Goal: Complete application form

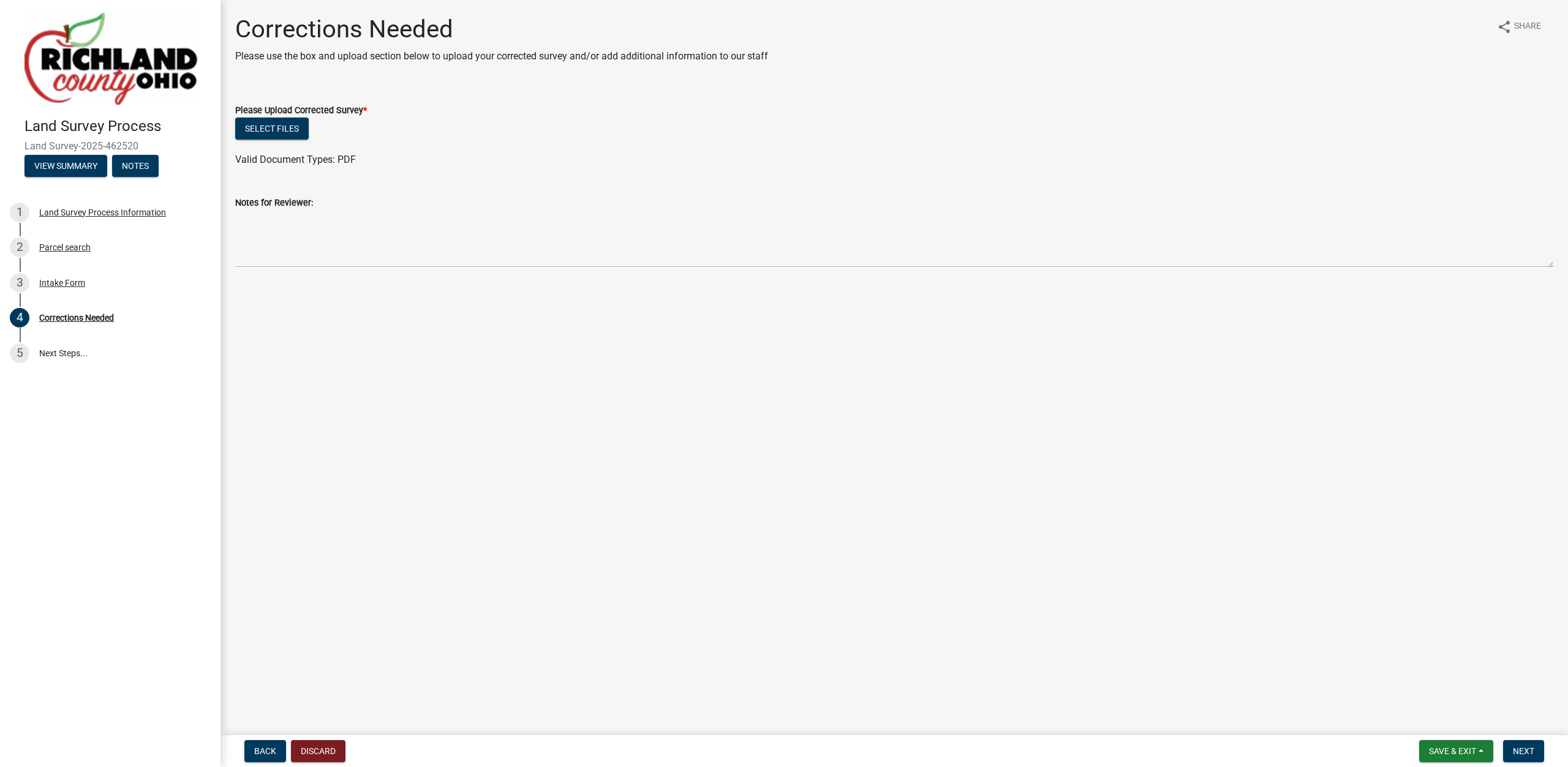
click at [262, 115] on label "Please Upload Corrected Survey *" at bounding box center [301, 111] width 132 height 9
click at [265, 122] on button "Select files" at bounding box center [271, 128] width 74 height 22
click at [1519, 752] on span "Next" at bounding box center [1524, 751] width 21 height 10
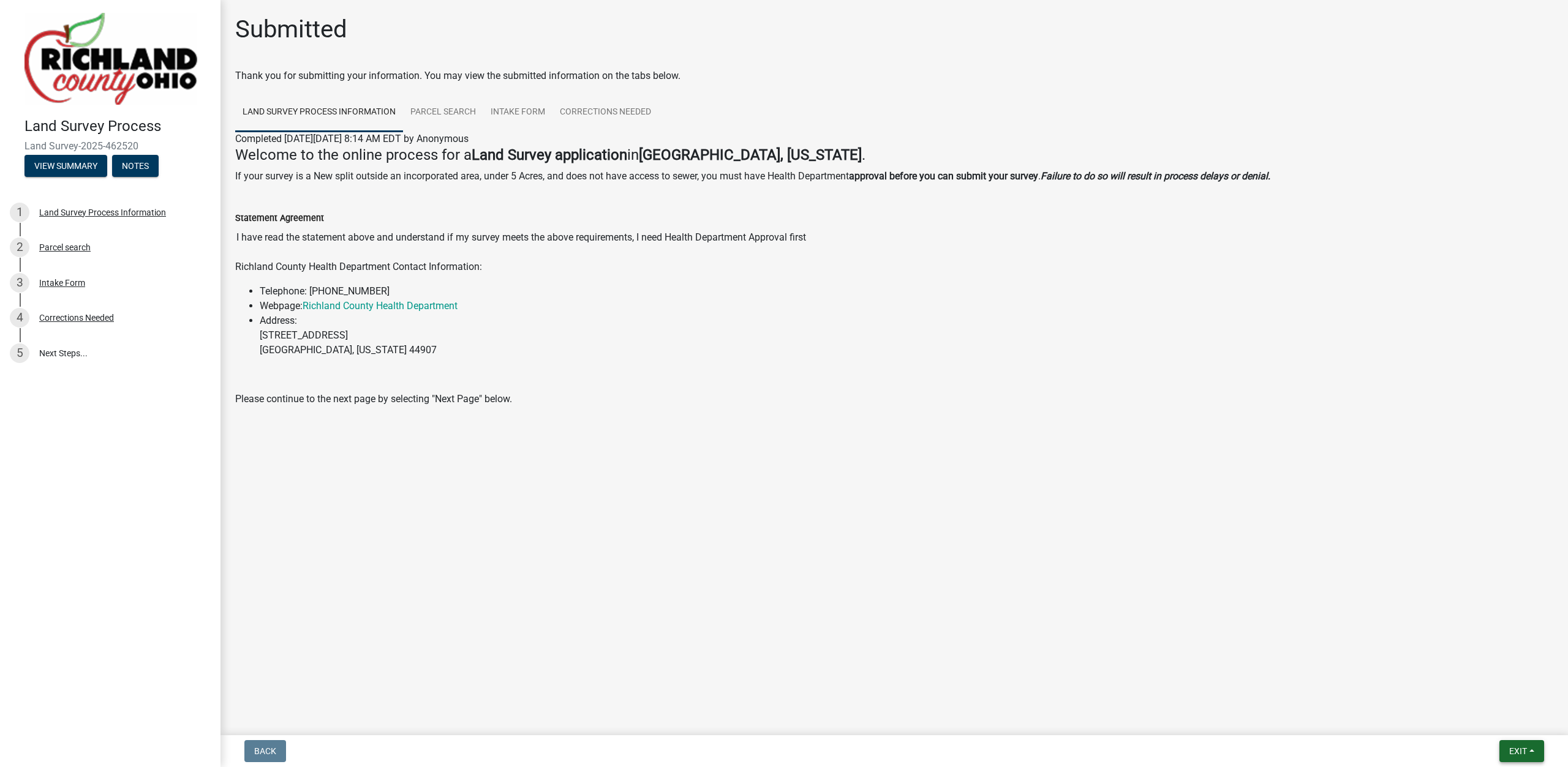
click at [1524, 749] on span "Exit" at bounding box center [1518, 751] width 18 height 10
click at [1507, 719] on button "Save & Exit" at bounding box center [1495, 719] width 98 height 29
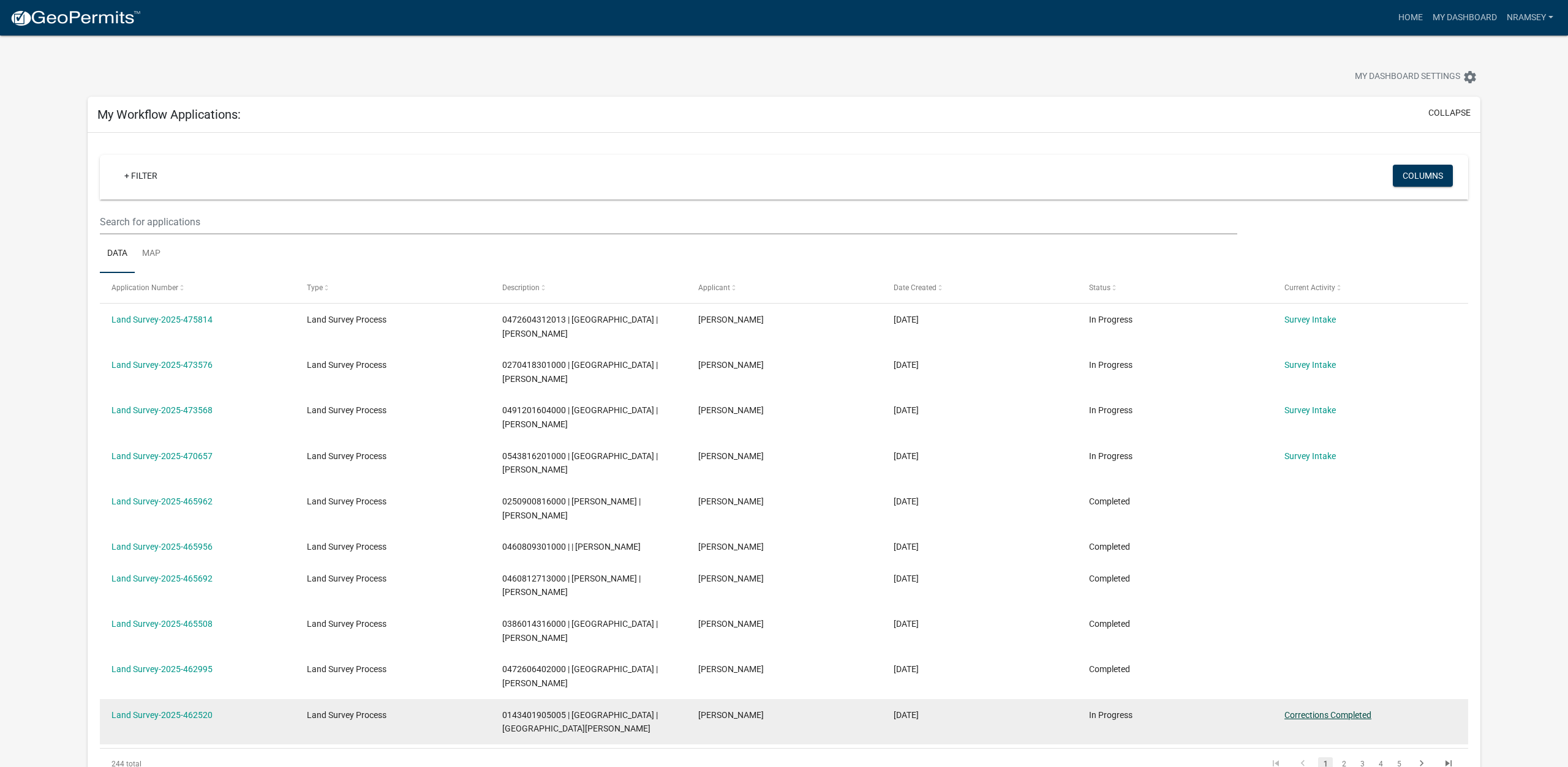
click at [1332, 710] on link "Corrections Completed" at bounding box center [1328, 715] width 87 height 10
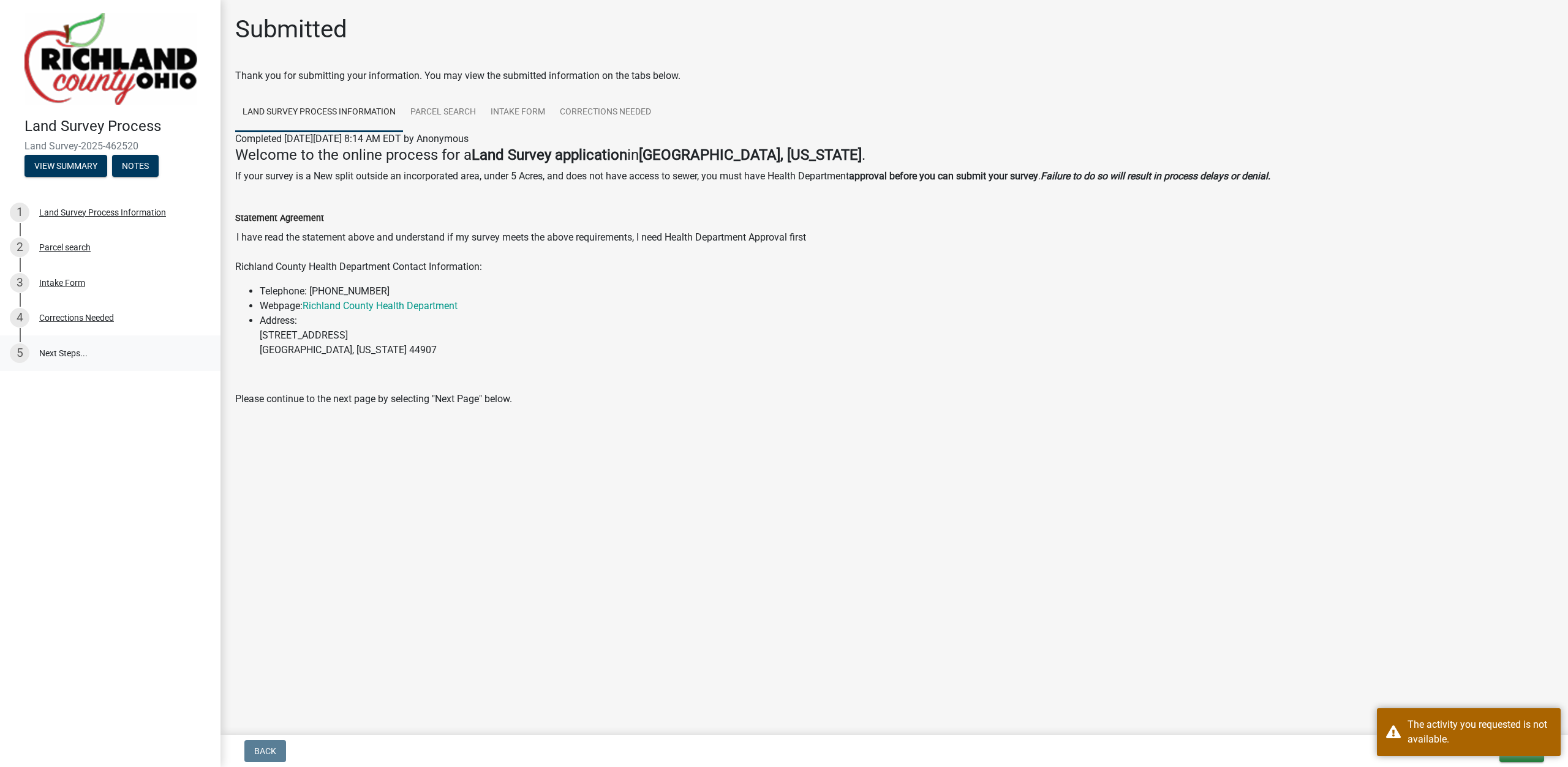
click at [70, 349] on link "5 Next Steps..." at bounding box center [110, 353] width 220 height 36
click at [74, 319] on div "Corrections Needed" at bounding box center [76, 318] width 75 height 9
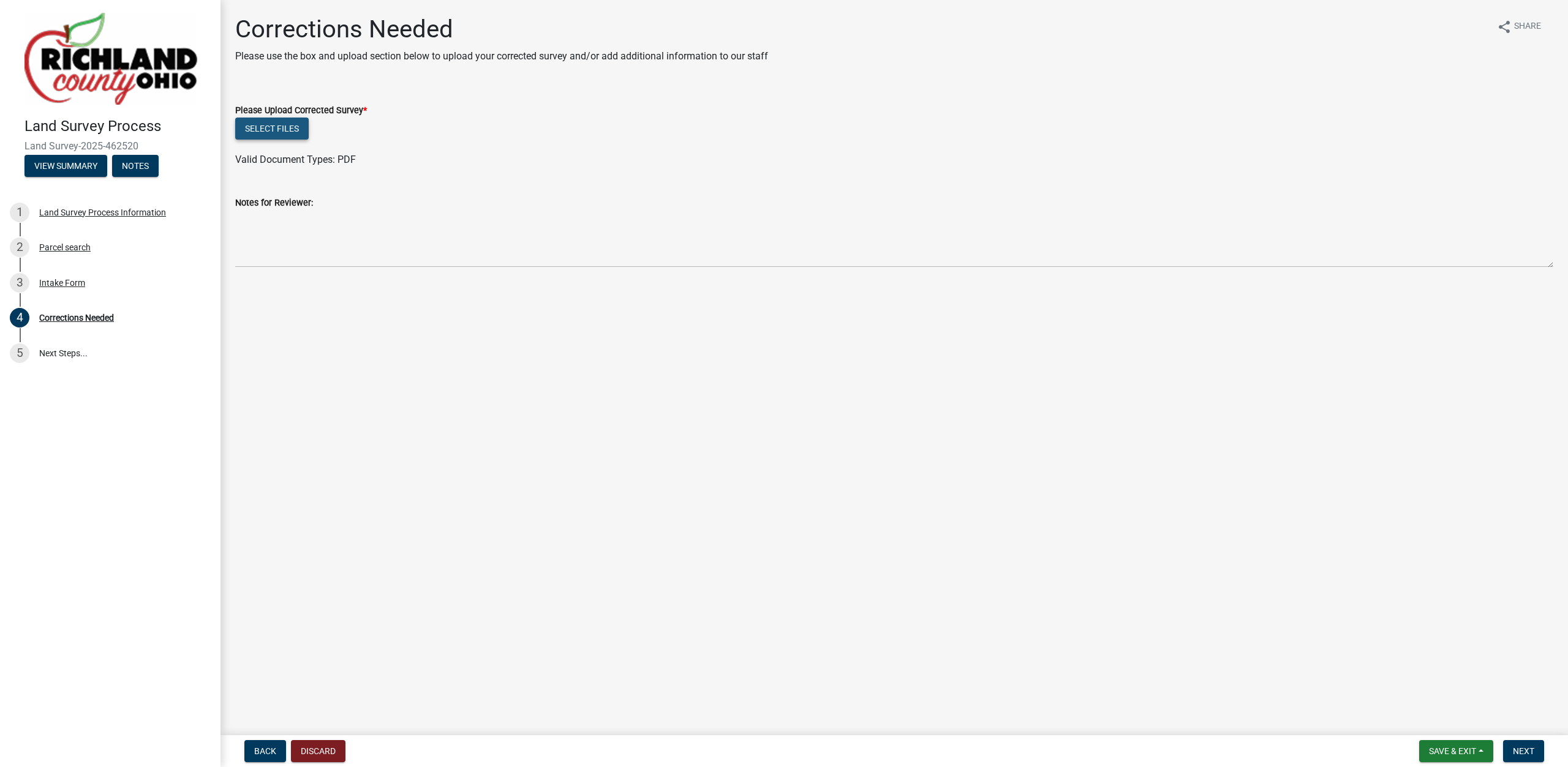
click at [277, 120] on button "Select files" at bounding box center [271, 128] width 74 height 22
click at [1527, 755] on span "Next" at bounding box center [1524, 751] width 21 height 10
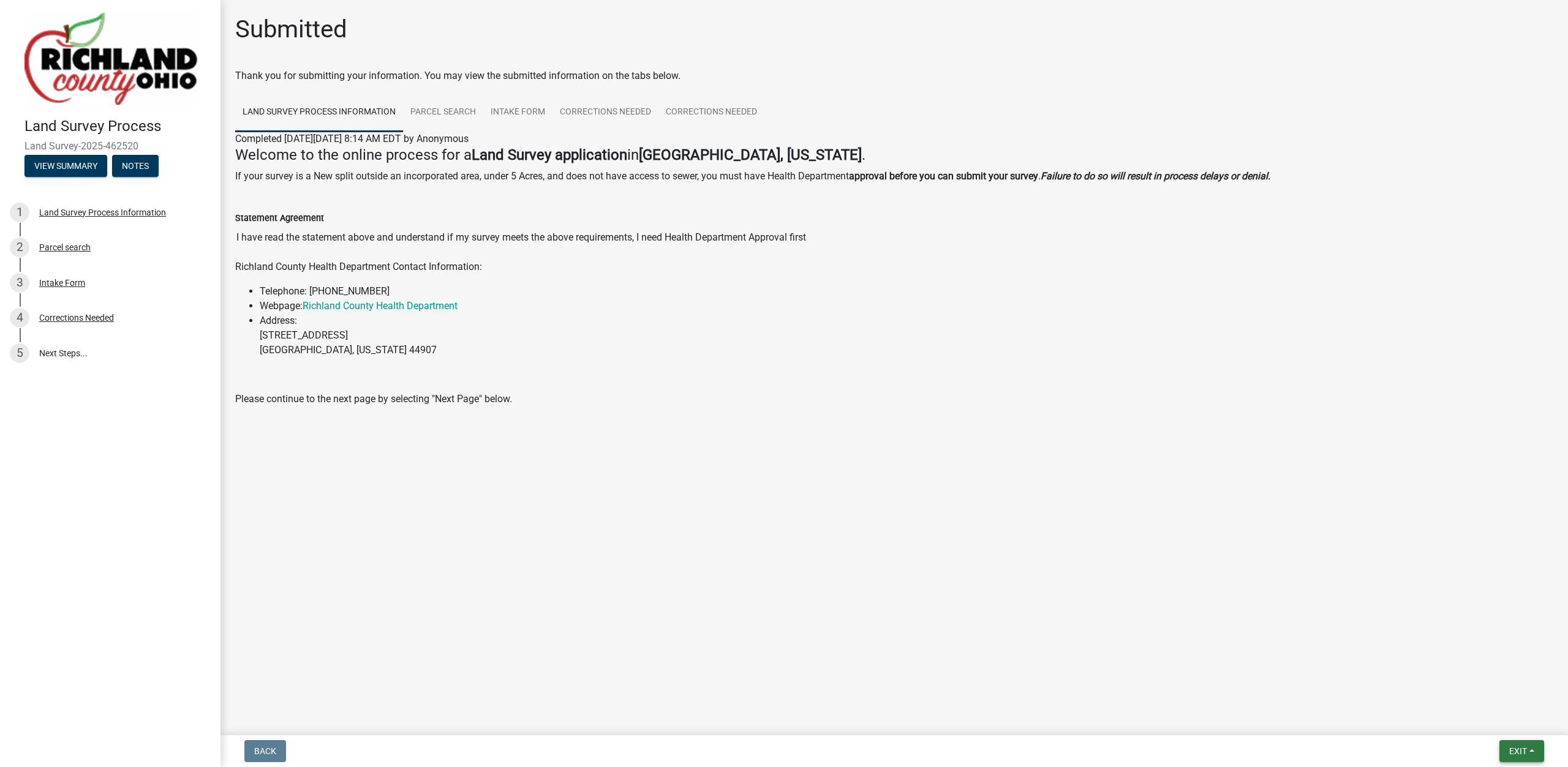
click at [1522, 749] on span "Exit" at bounding box center [1518, 751] width 18 height 10
click at [1498, 721] on button "Save & Exit" at bounding box center [1495, 719] width 98 height 29
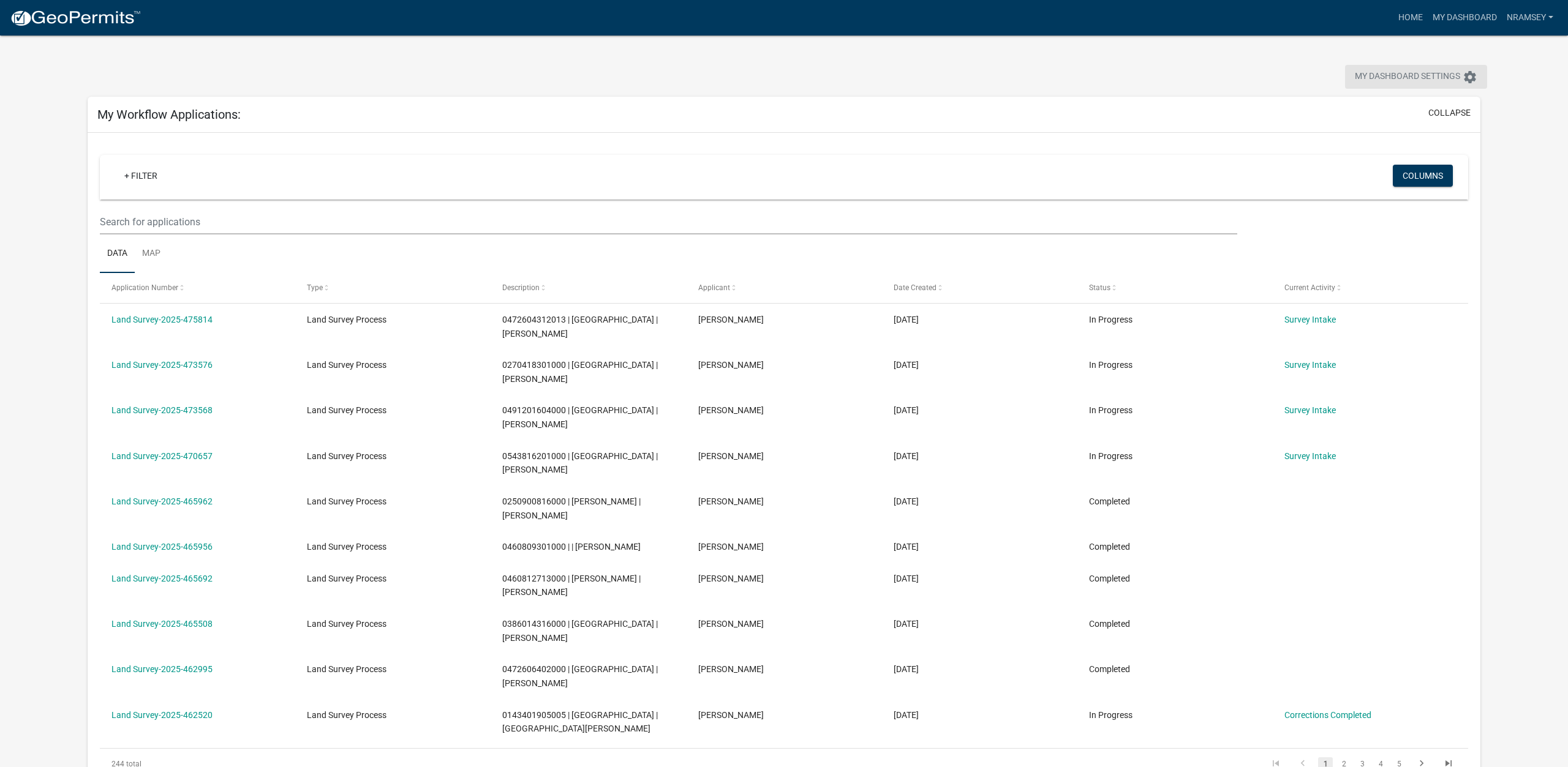
click at [1416, 72] on span "My Dashboard Settings" at bounding box center [1407, 77] width 105 height 15
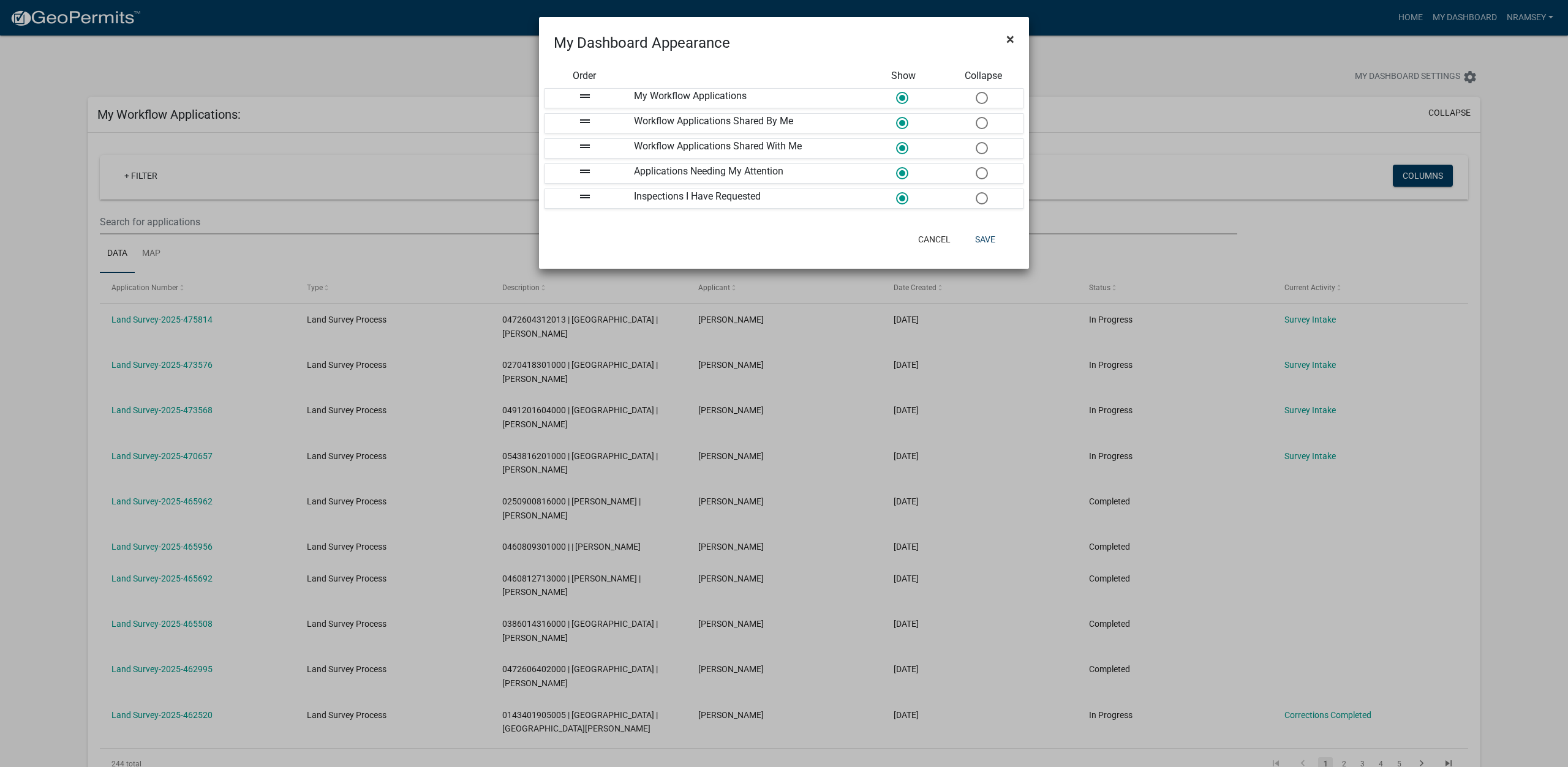
click at [1014, 40] on span "×" at bounding box center [1010, 39] width 8 height 17
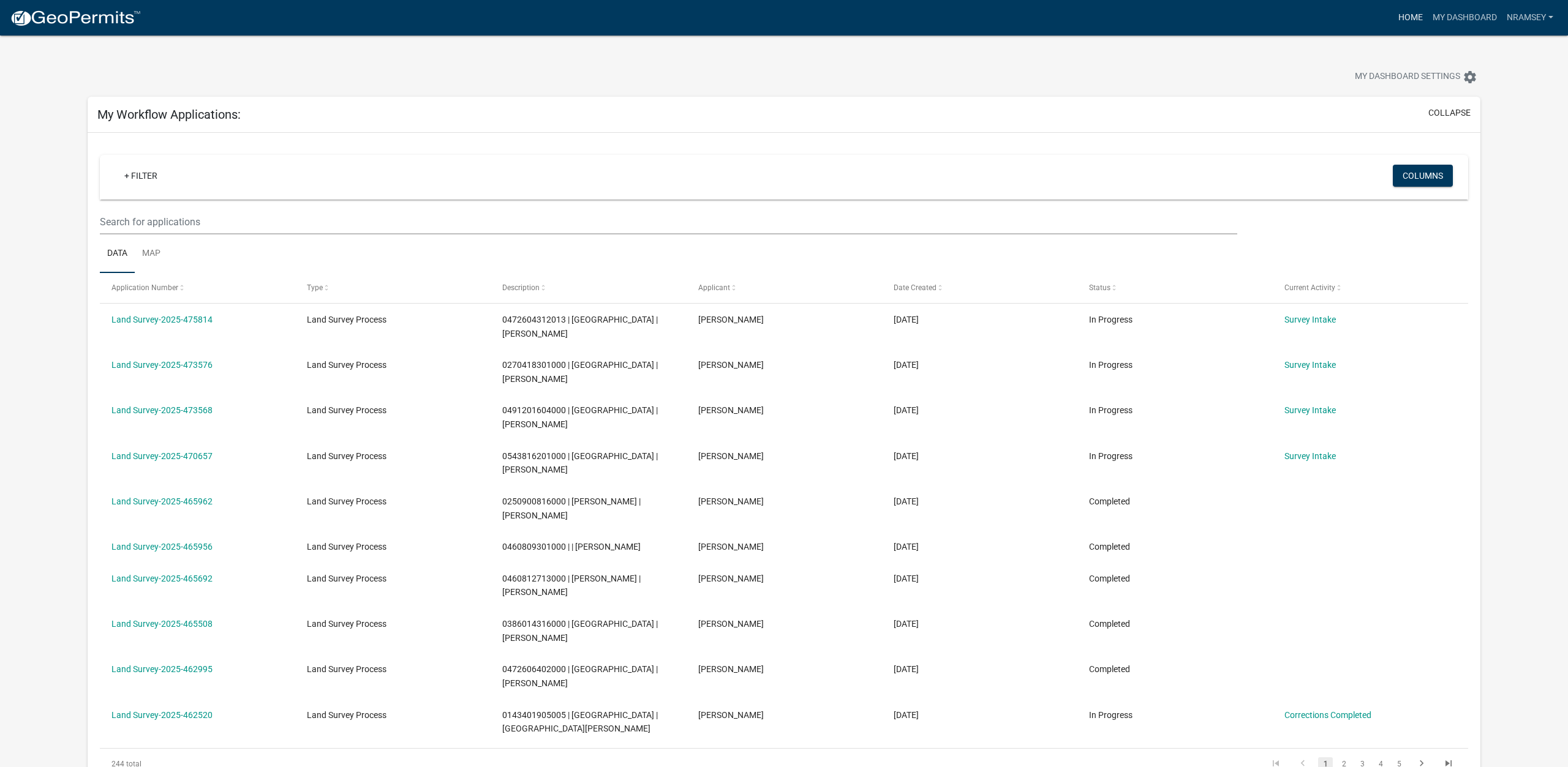
click at [1416, 19] on link "Home" at bounding box center [1410, 17] width 34 height 23
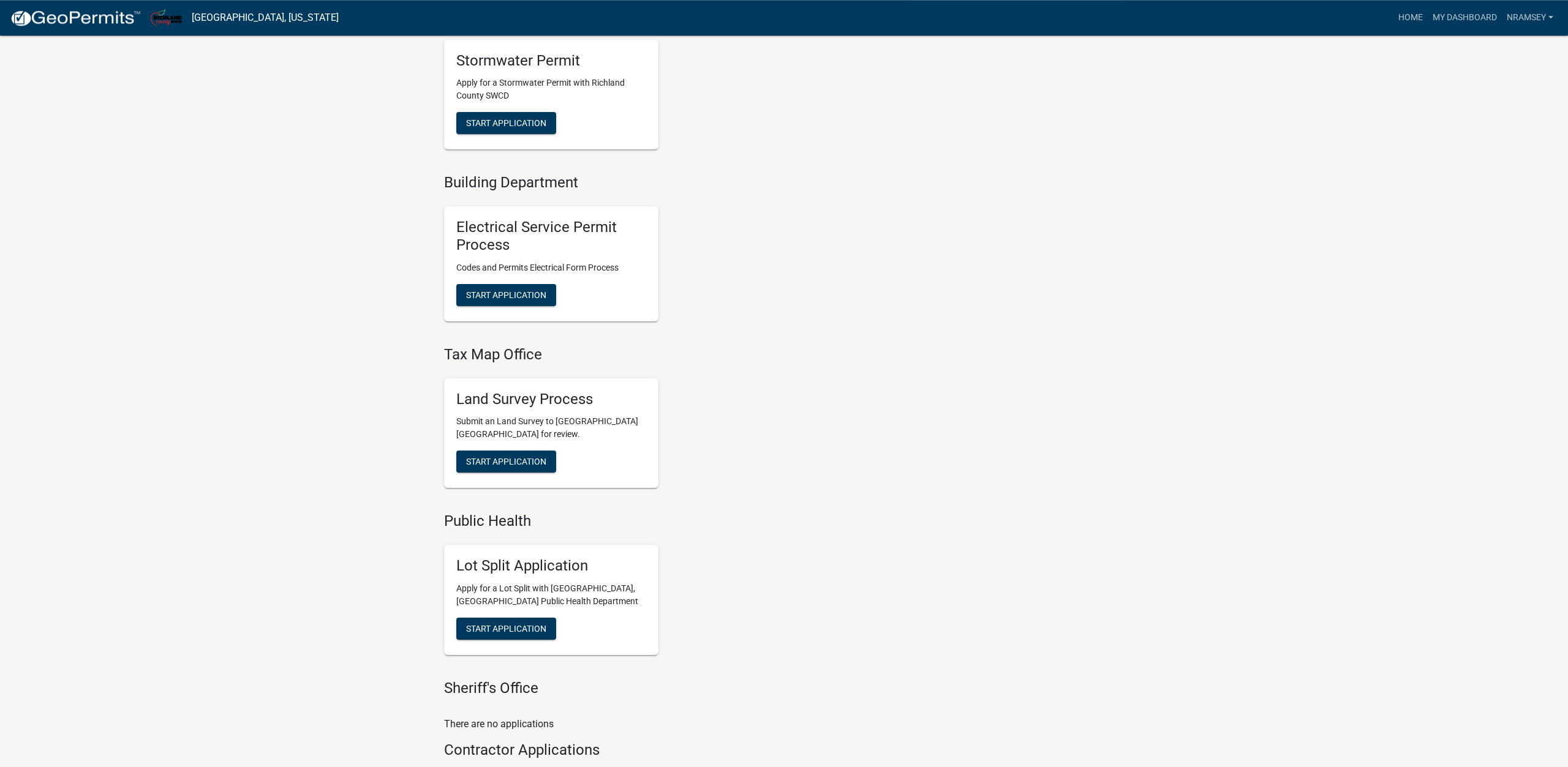
scroll to position [562, 0]
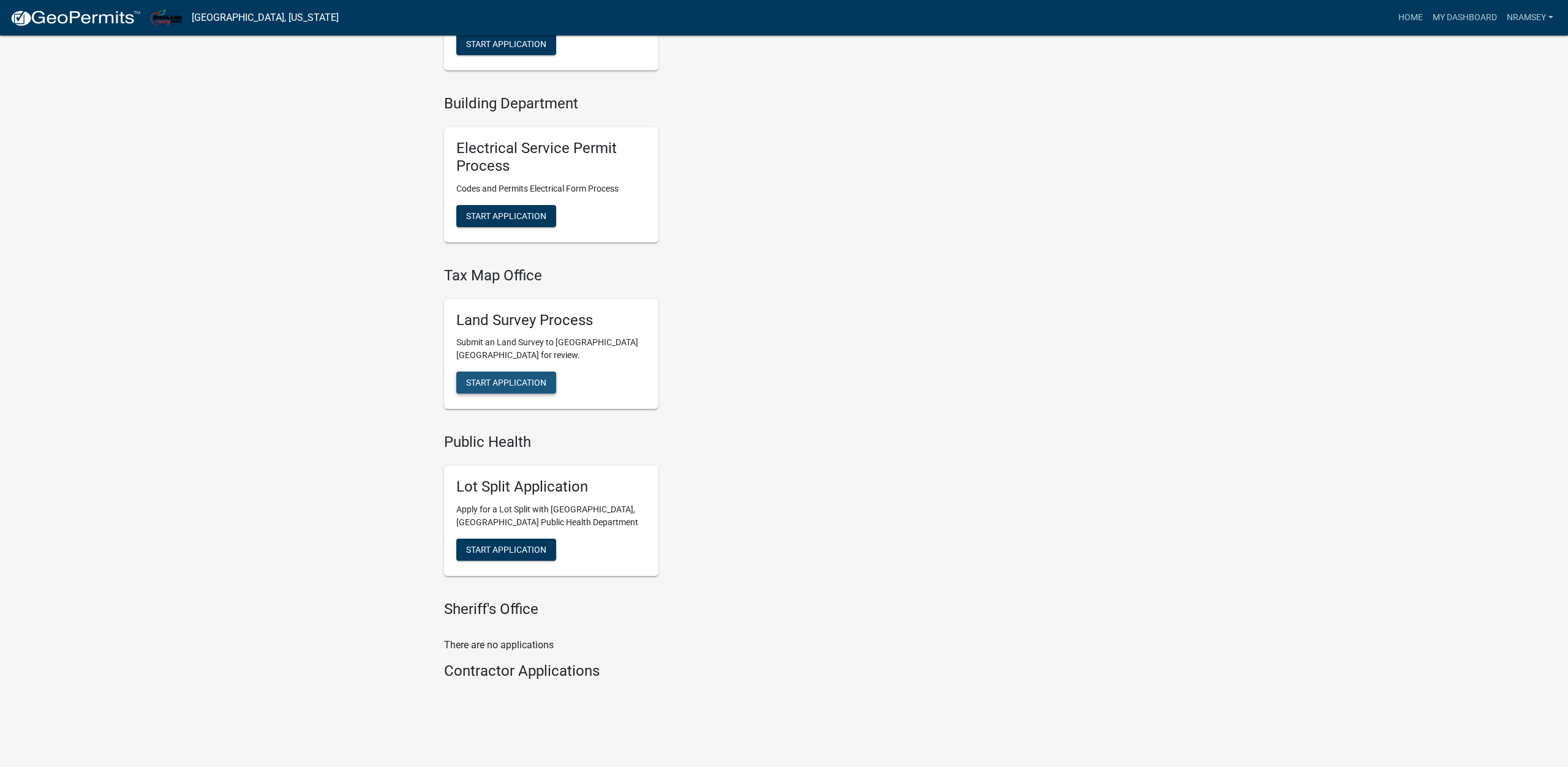
click at [486, 381] on span "Start Application" at bounding box center [506, 383] width 80 height 10
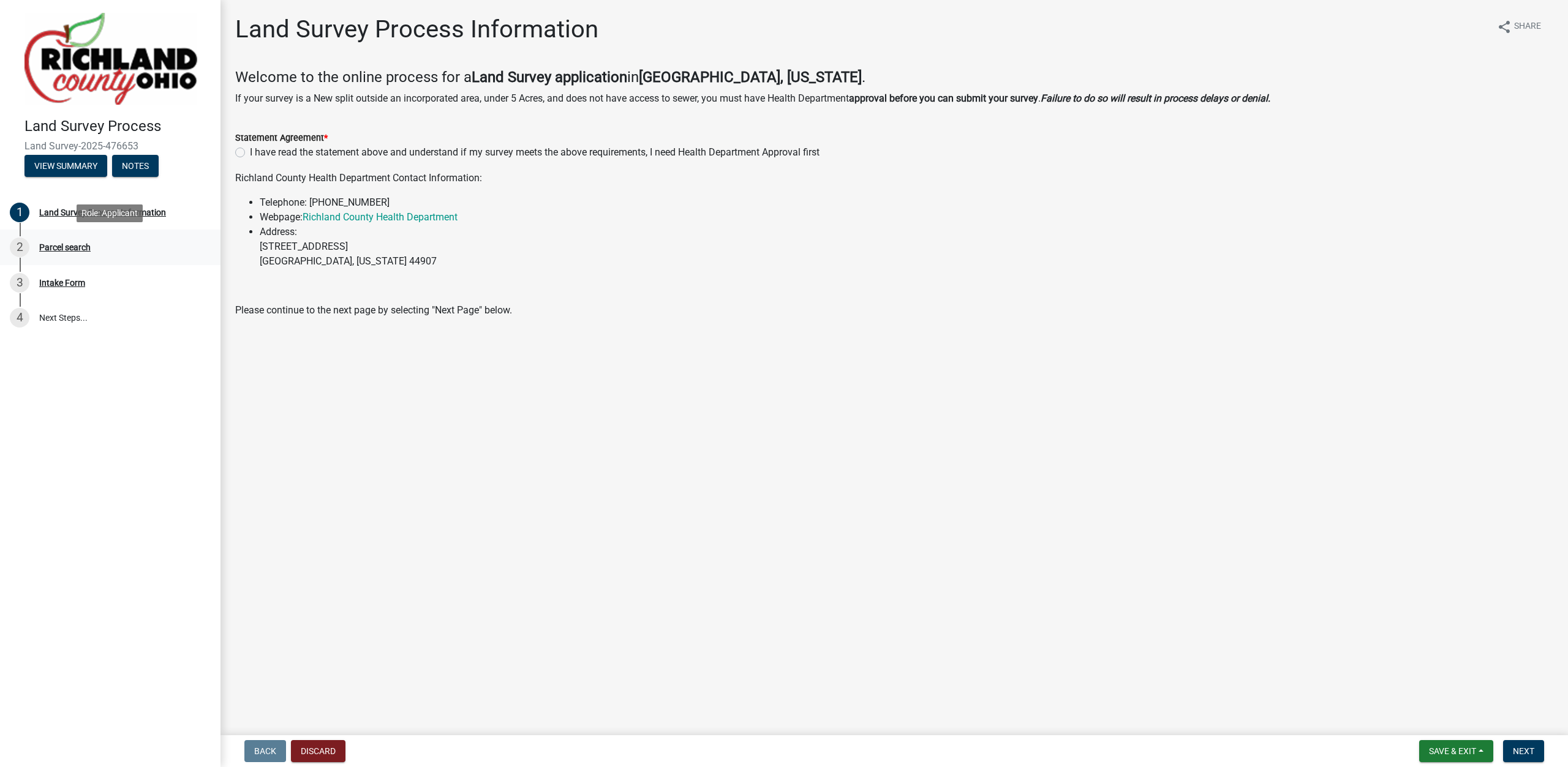
click at [65, 248] on div "Parcel search" at bounding box center [65, 247] width 52 height 9
click at [250, 154] on label "I have read the statement above and understand if my survey meets the above req…" at bounding box center [534, 152] width 569 height 15
click at [250, 153] on input "I have read the statement above and understand if my survey meets the above req…" at bounding box center [254, 149] width 8 height 8
radio input "true"
click at [1526, 746] on span "Next" at bounding box center [1524, 751] width 21 height 10
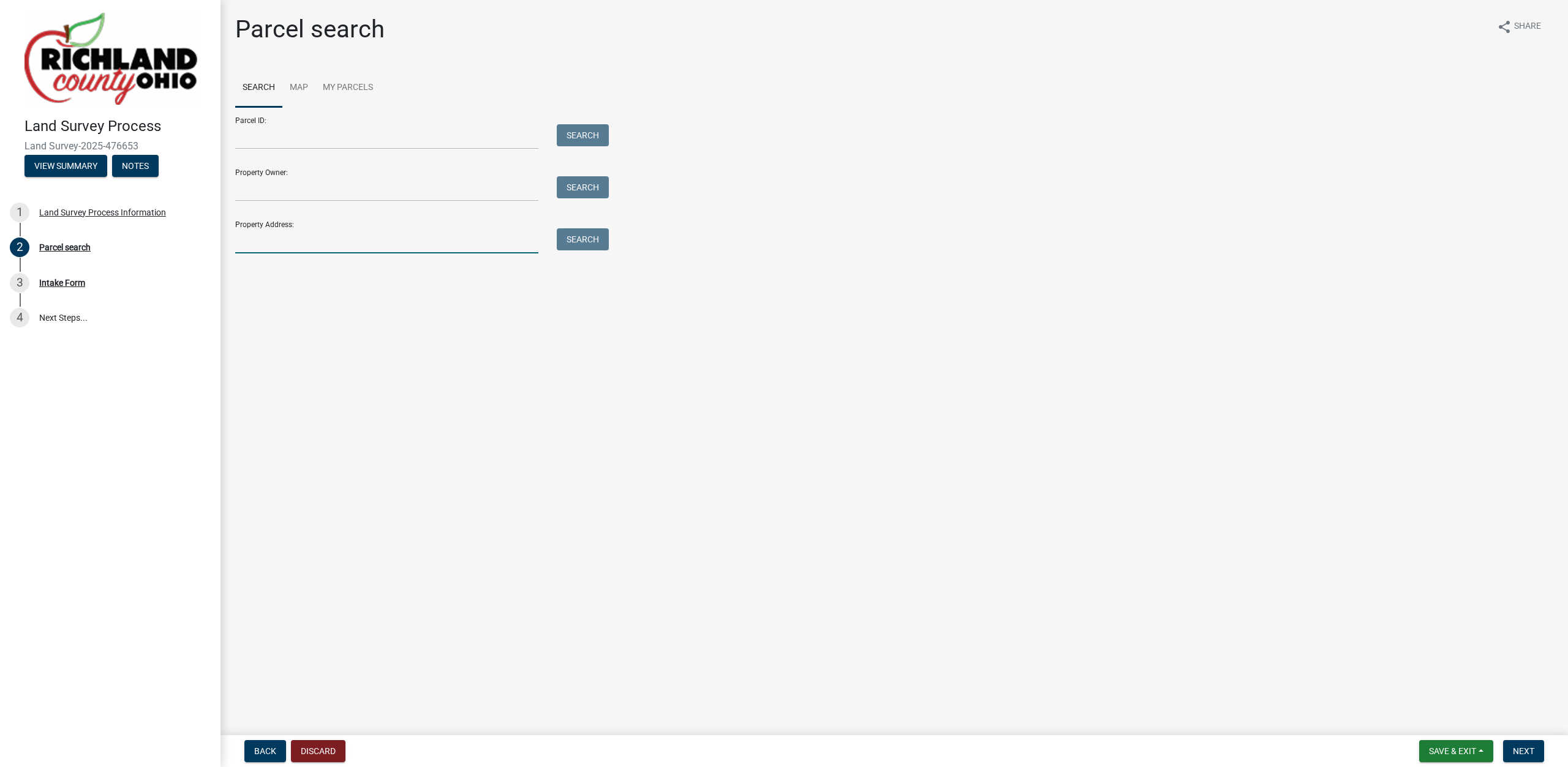
click at [279, 241] on input "Property Address:" at bounding box center [387, 241] width 303 height 25
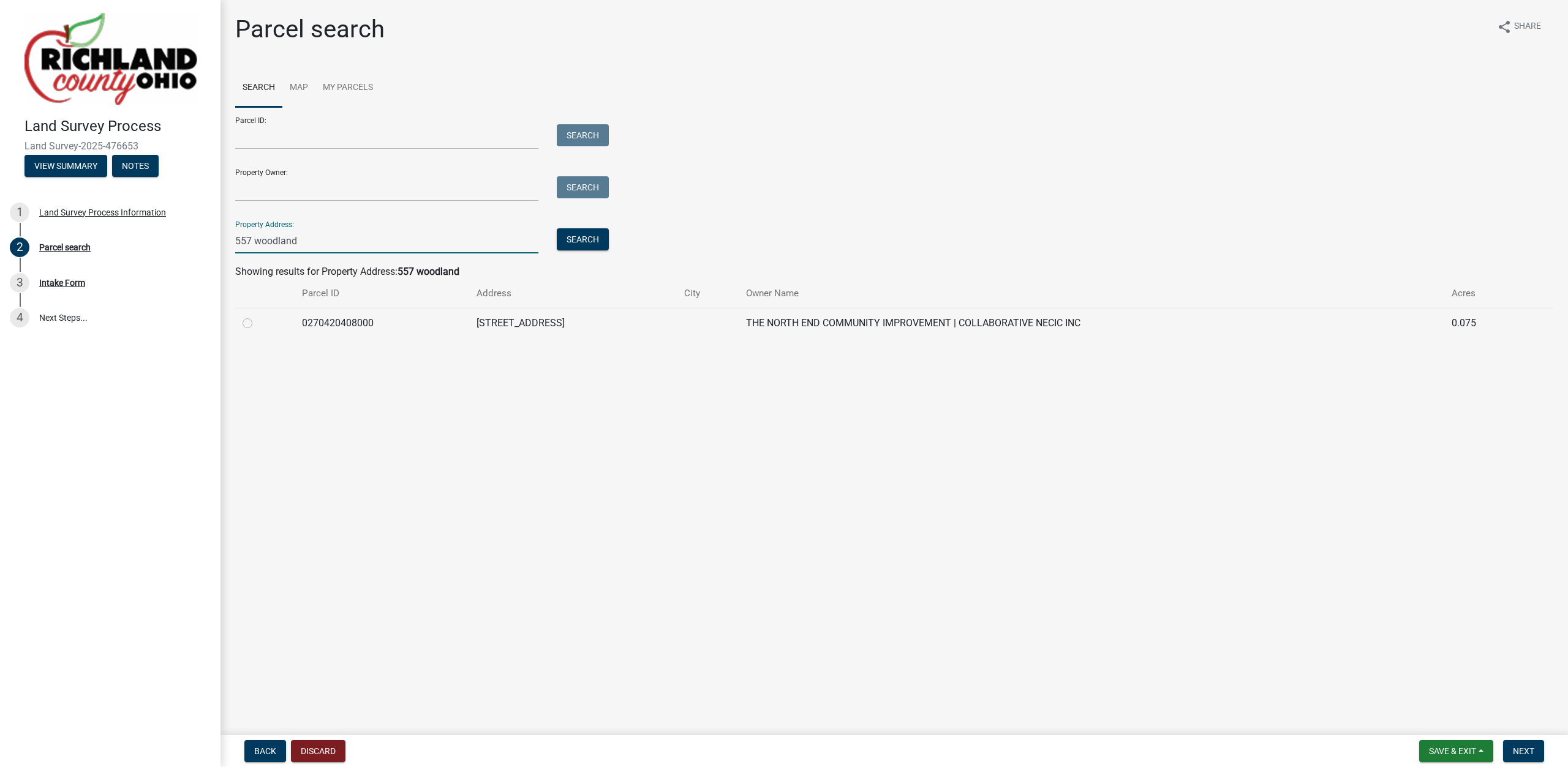
type input "557 woodland"
click at [258, 316] on label at bounding box center [258, 316] width 0 height 0
click at [258, 324] on input "radio" at bounding box center [262, 320] width 8 height 8
radio input "true"
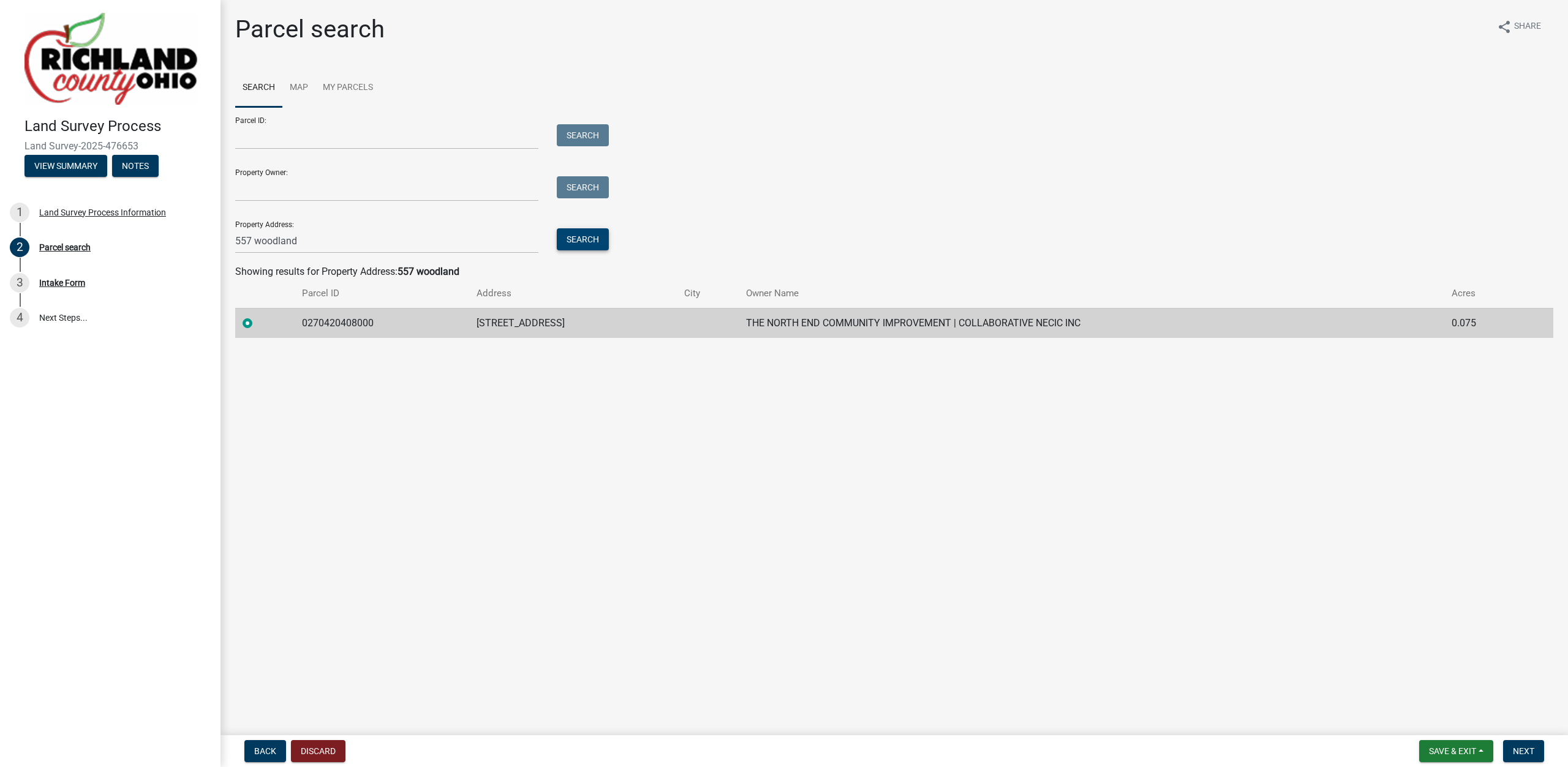
click at [581, 240] on button "Search" at bounding box center [583, 239] width 52 height 22
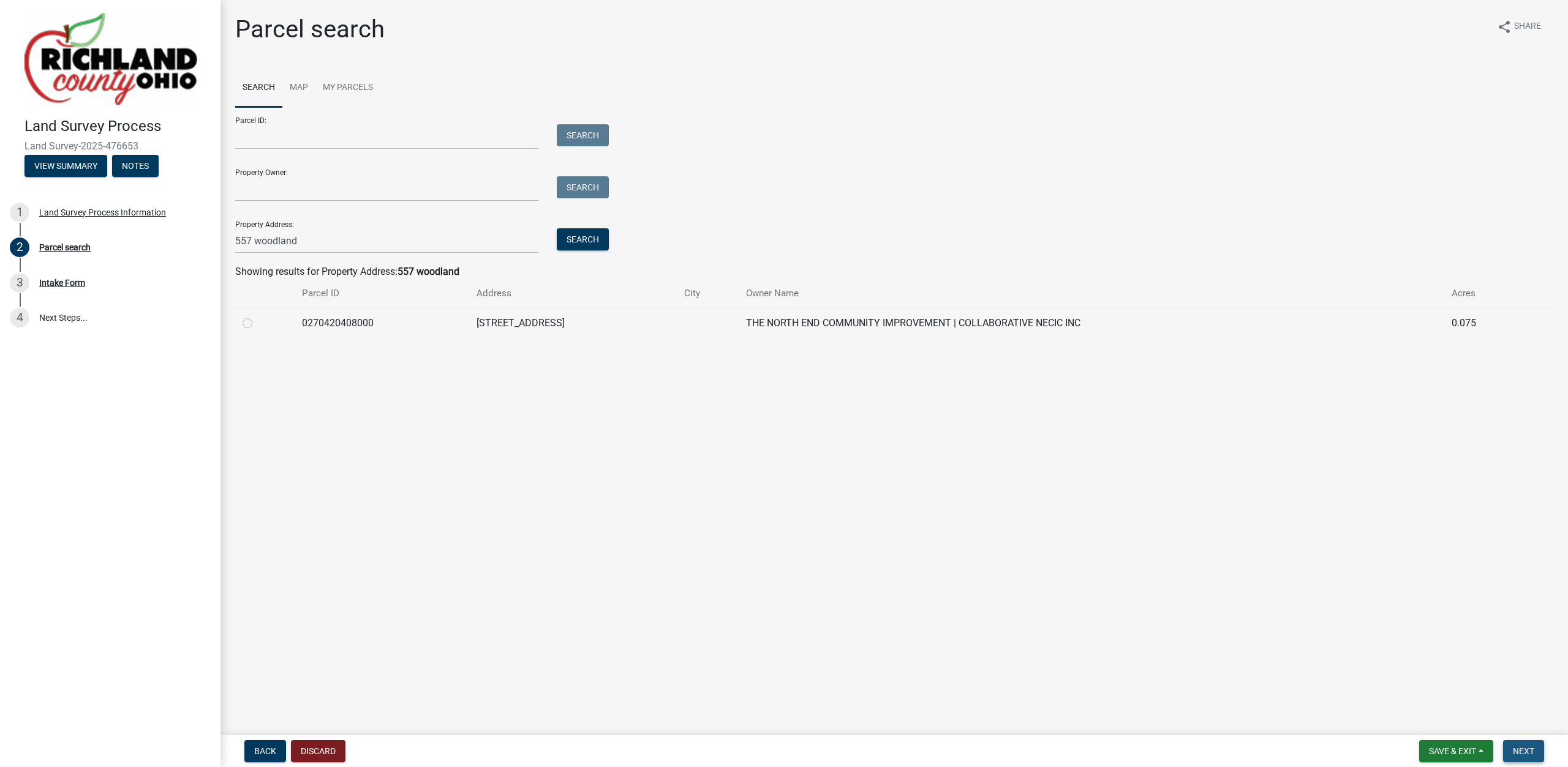
click at [1520, 743] on button "Next" at bounding box center [1524, 750] width 41 height 22
click at [258, 316] on label at bounding box center [258, 316] width 0 height 0
click at [258, 322] on input "radio" at bounding box center [262, 320] width 8 height 8
radio input "true"
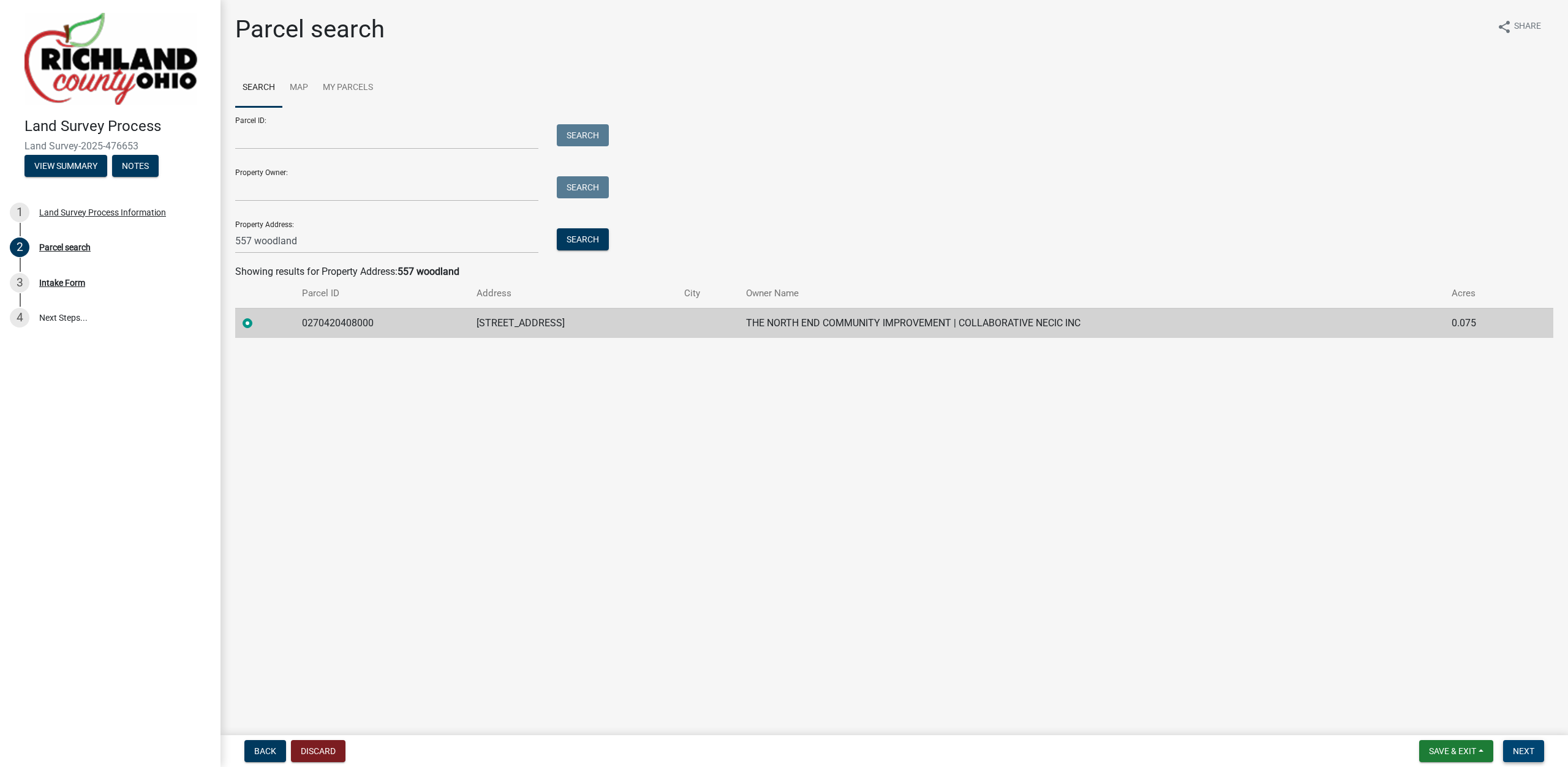
click at [1514, 755] on span "Next" at bounding box center [1524, 751] width 21 height 10
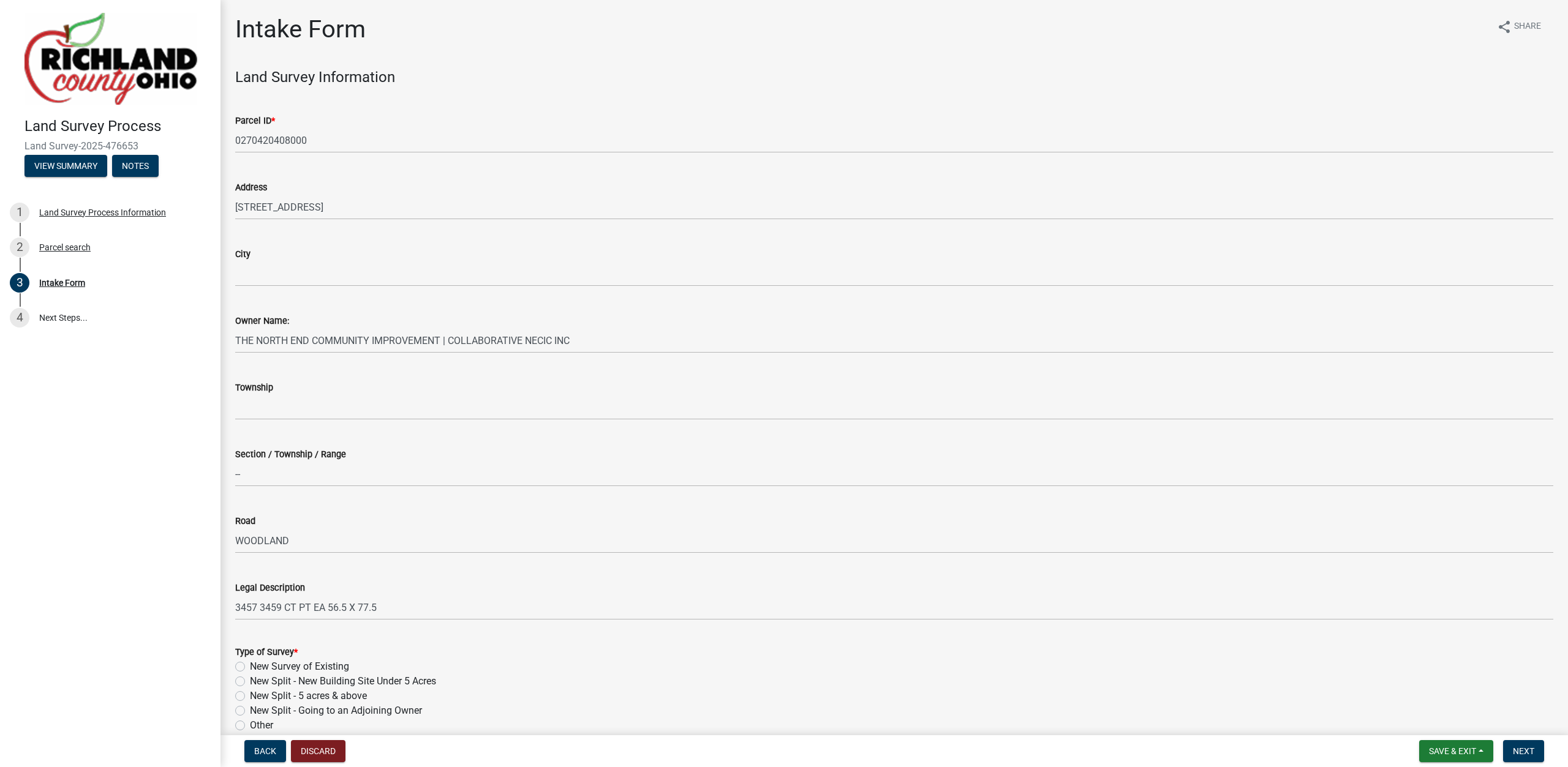
click at [296, 668] on label "New Survey of Existing" at bounding box center [299, 666] width 99 height 15
click at [258, 667] on input "New Survey of Existing" at bounding box center [254, 663] width 8 height 8
radio input "true"
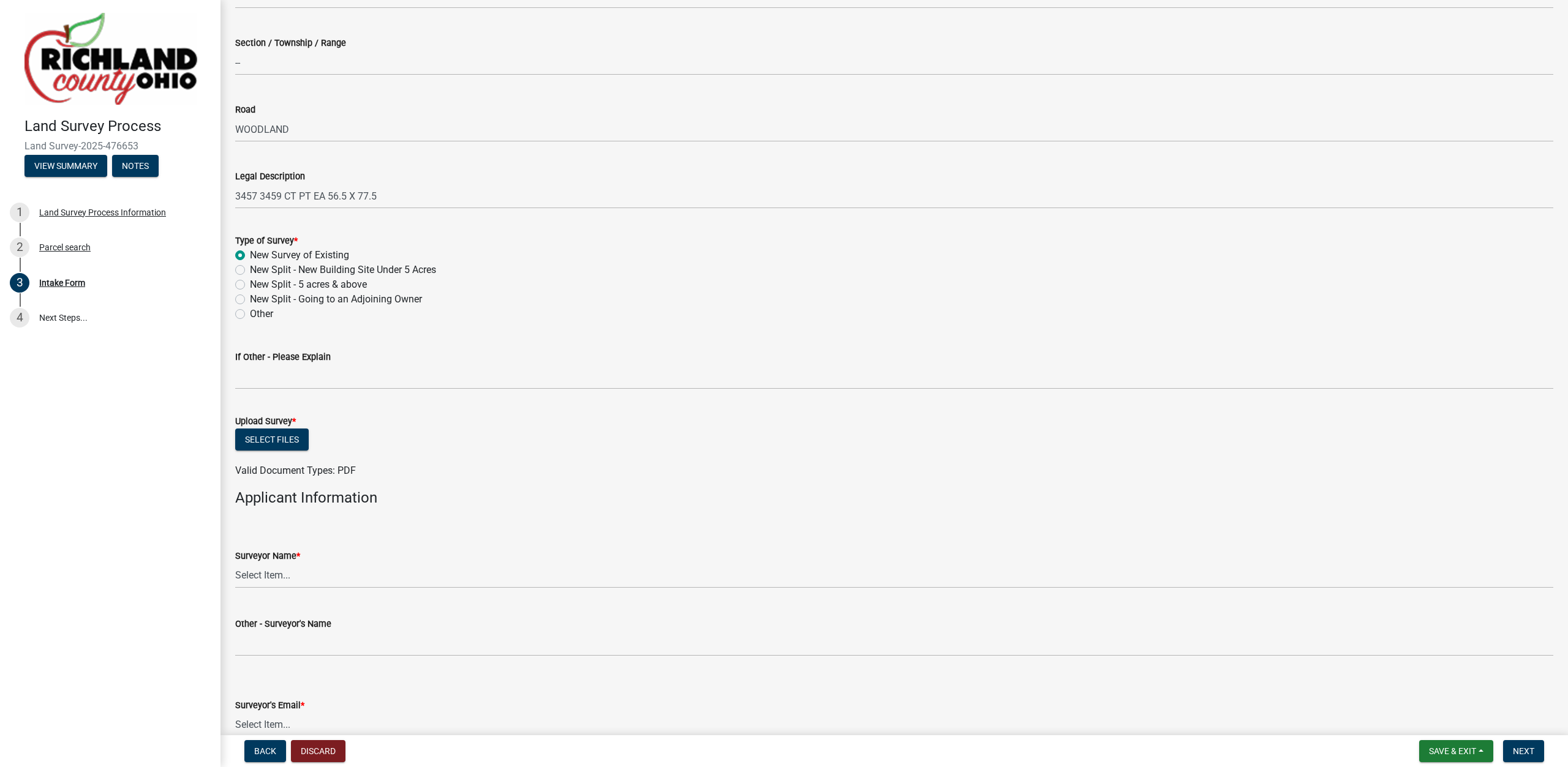
scroll to position [419, 0]
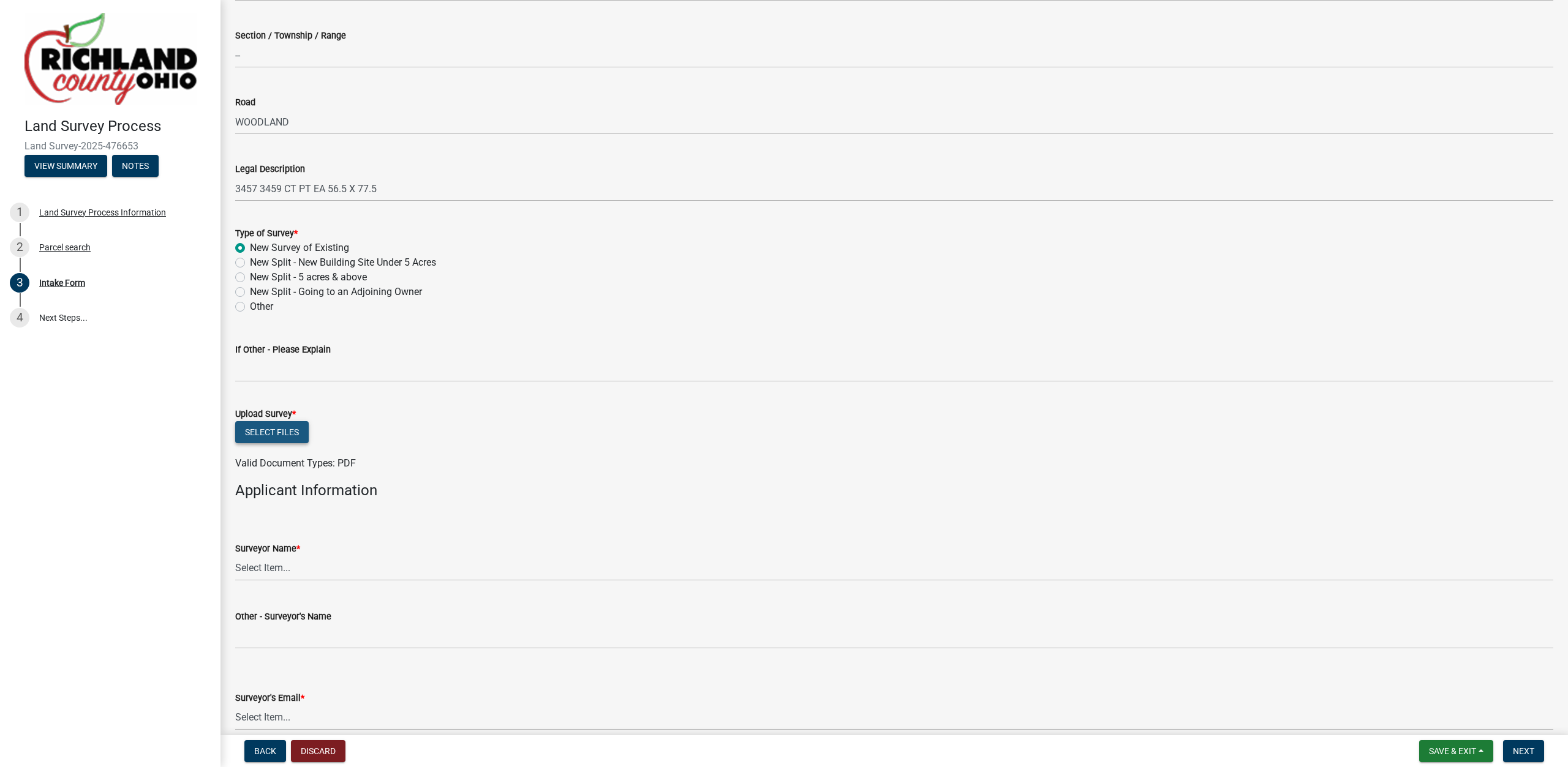
click at [280, 433] on button "Select files" at bounding box center [271, 431] width 74 height 22
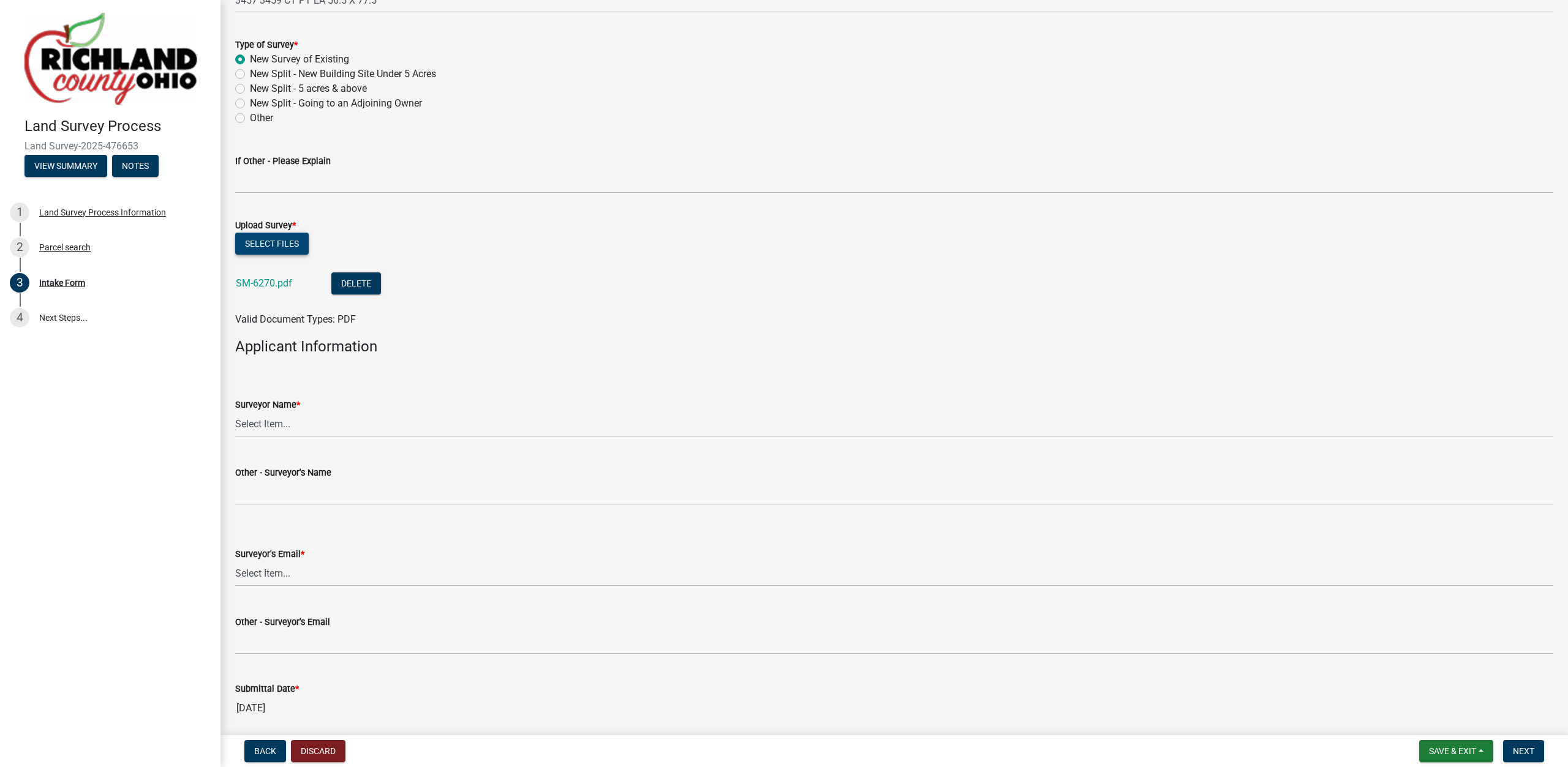
scroll to position [628, 0]
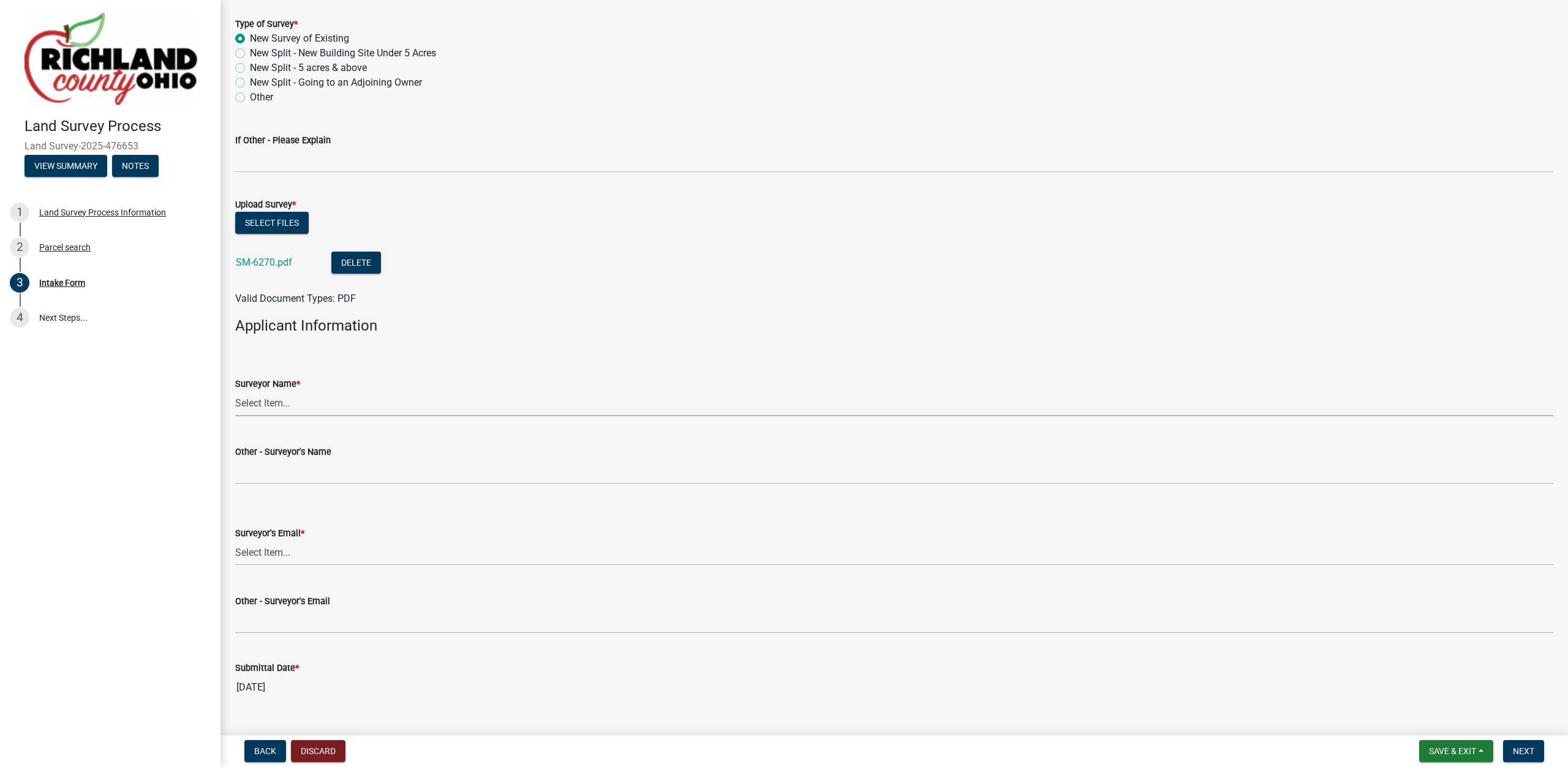
click at [235, 391] on select "Select Item... [PERSON_NAME], [PERSON_NAME], [PERSON_NAME], [PERSON_NAME], [PER…" at bounding box center [894, 404] width 1318 height 25
click option "[PERSON_NAME]" at bounding box center [0, 0] width 0 height 0
select select "df139baa-c9dd-46a0-9de6-e37622936459"
click at [235, 541] on select "Select Item... [EMAIL_ADDRESS][DOMAIN_NAME] [EMAIL_ADDRESS][DOMAIN_NAME] [EMAIL…" at bounding box center [894, 553] width 1318 height 25
click option "[EMAIL_ADDRESS][PERSON_NAME][DOMAIN_NAME]" at bounding box center [0, 0] width 0 height 0
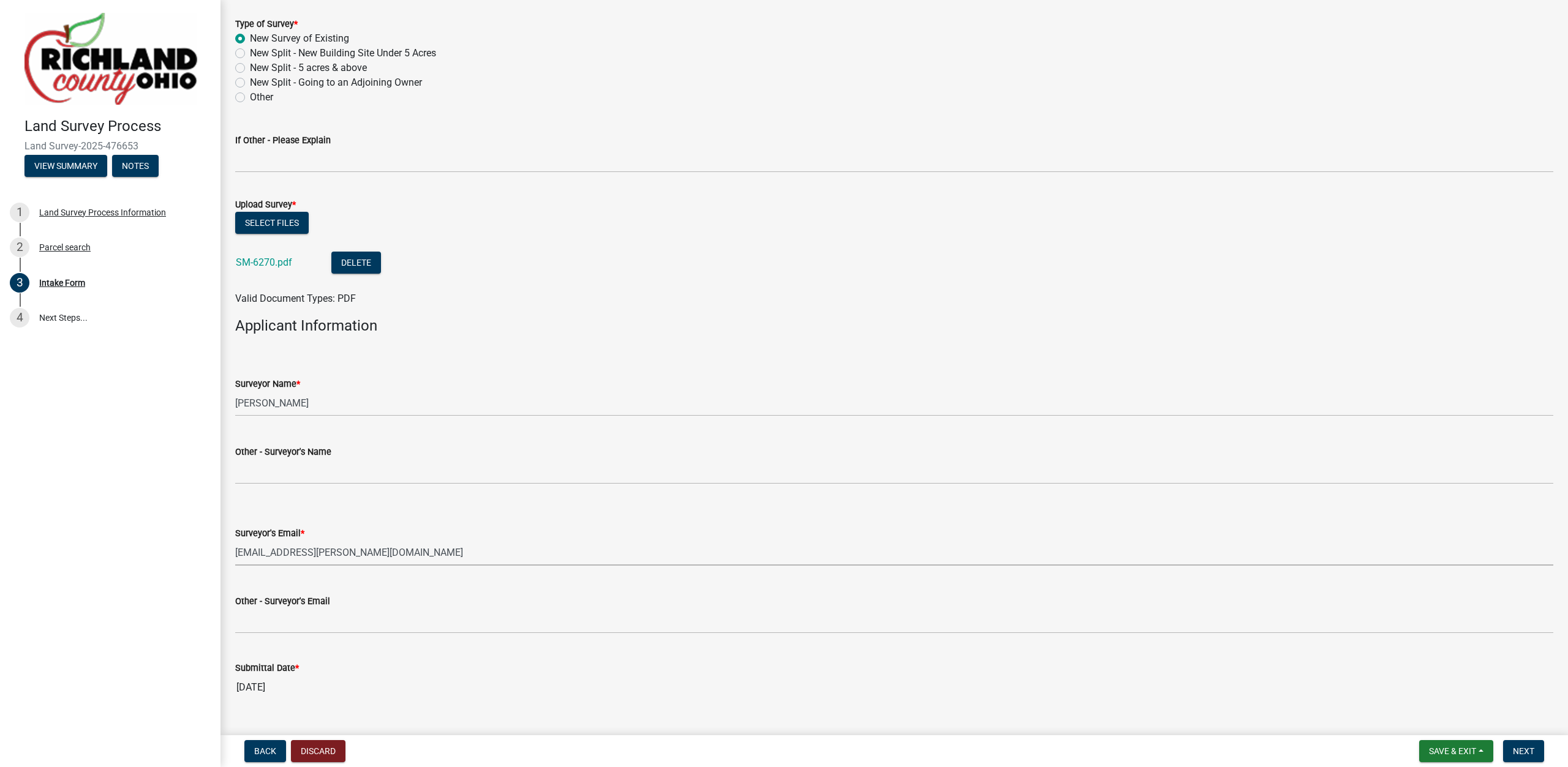
select select "4dbc78f8-37a7-4574-bd6a-c6ff1eaed890"
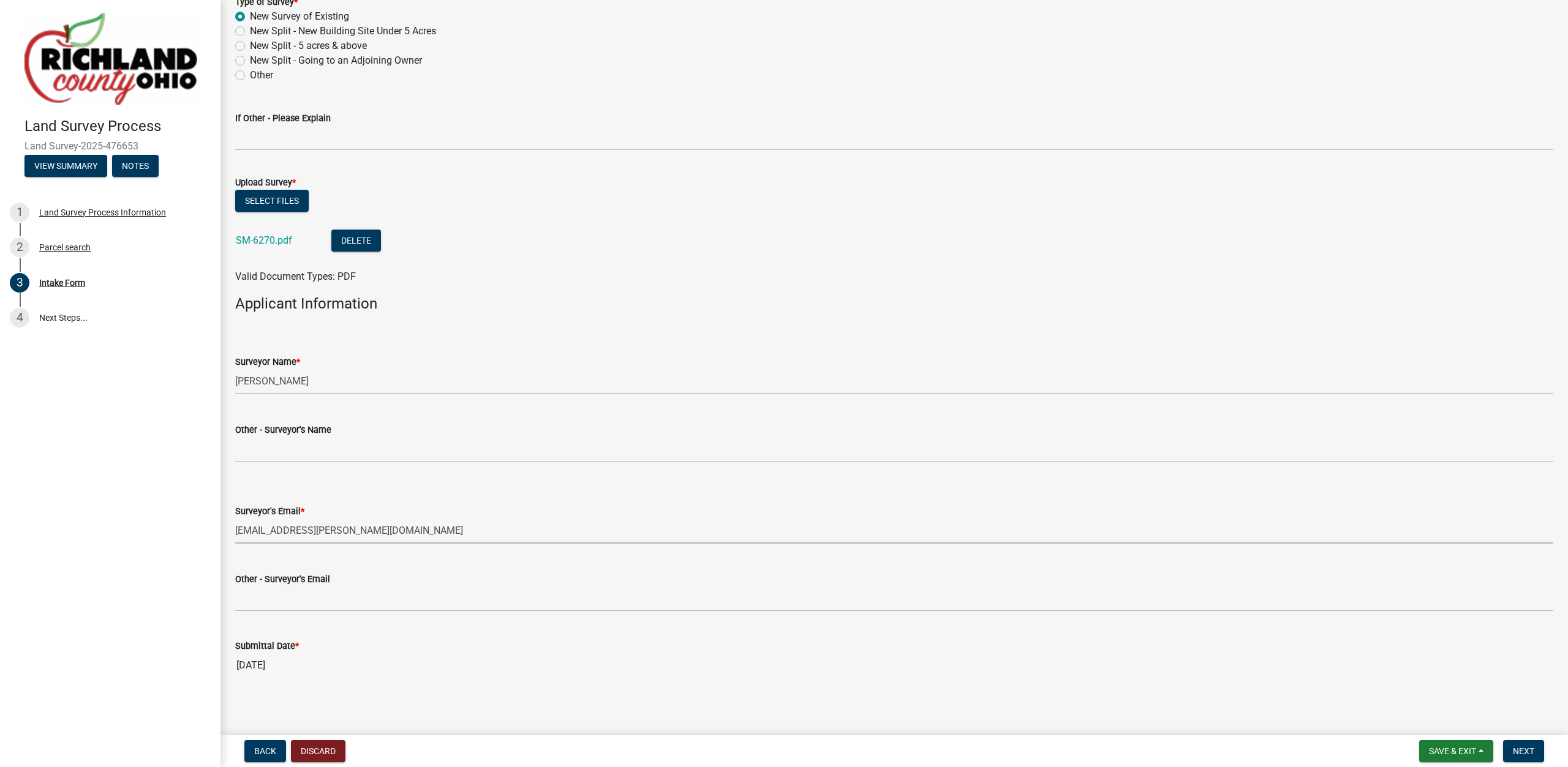
scroll to position [655, 0]
click at [1523, 750] on span "Next" at bounding box center [1524, 751] width 21 height 10
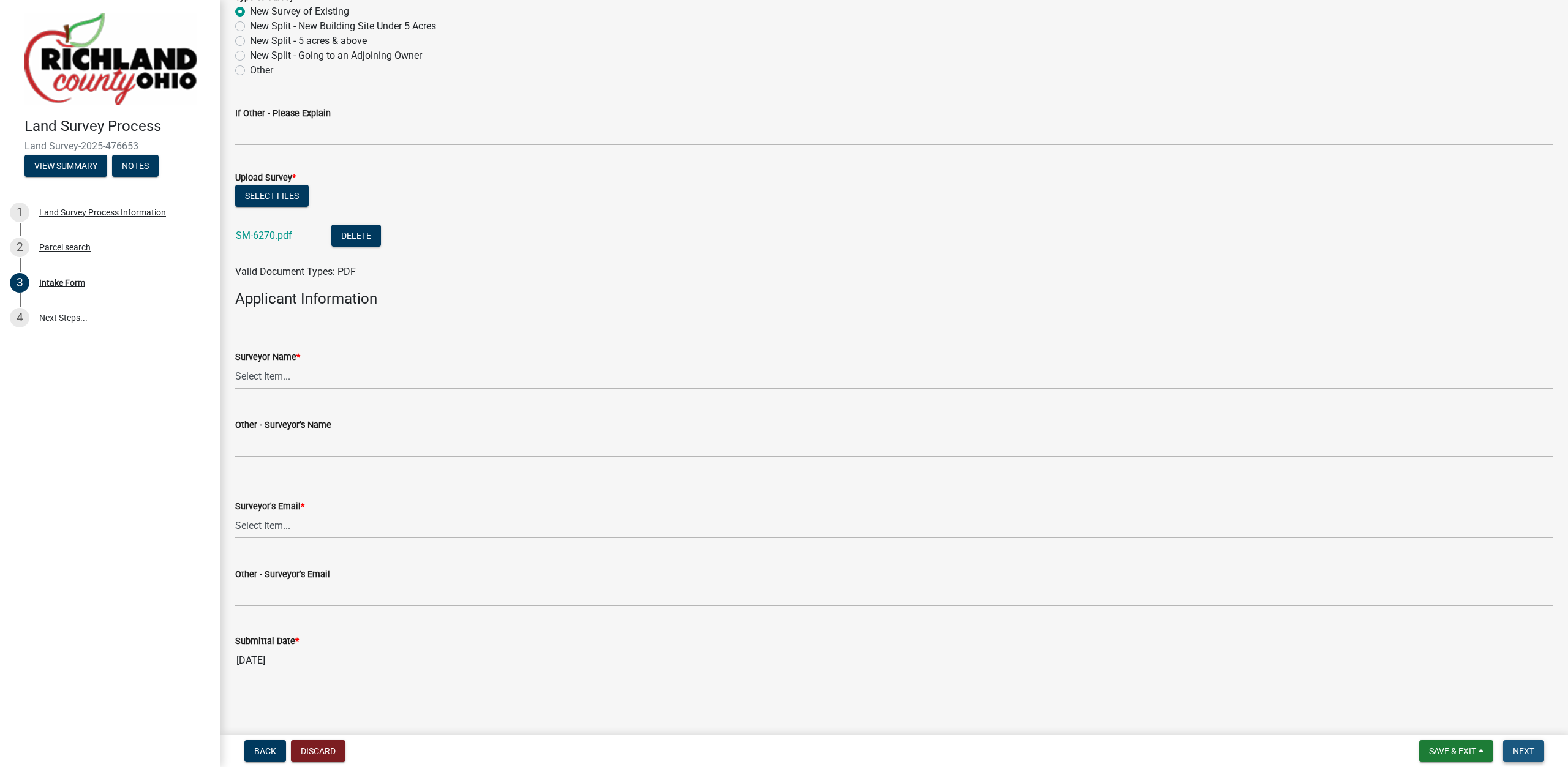
scroll to position [0, 0]
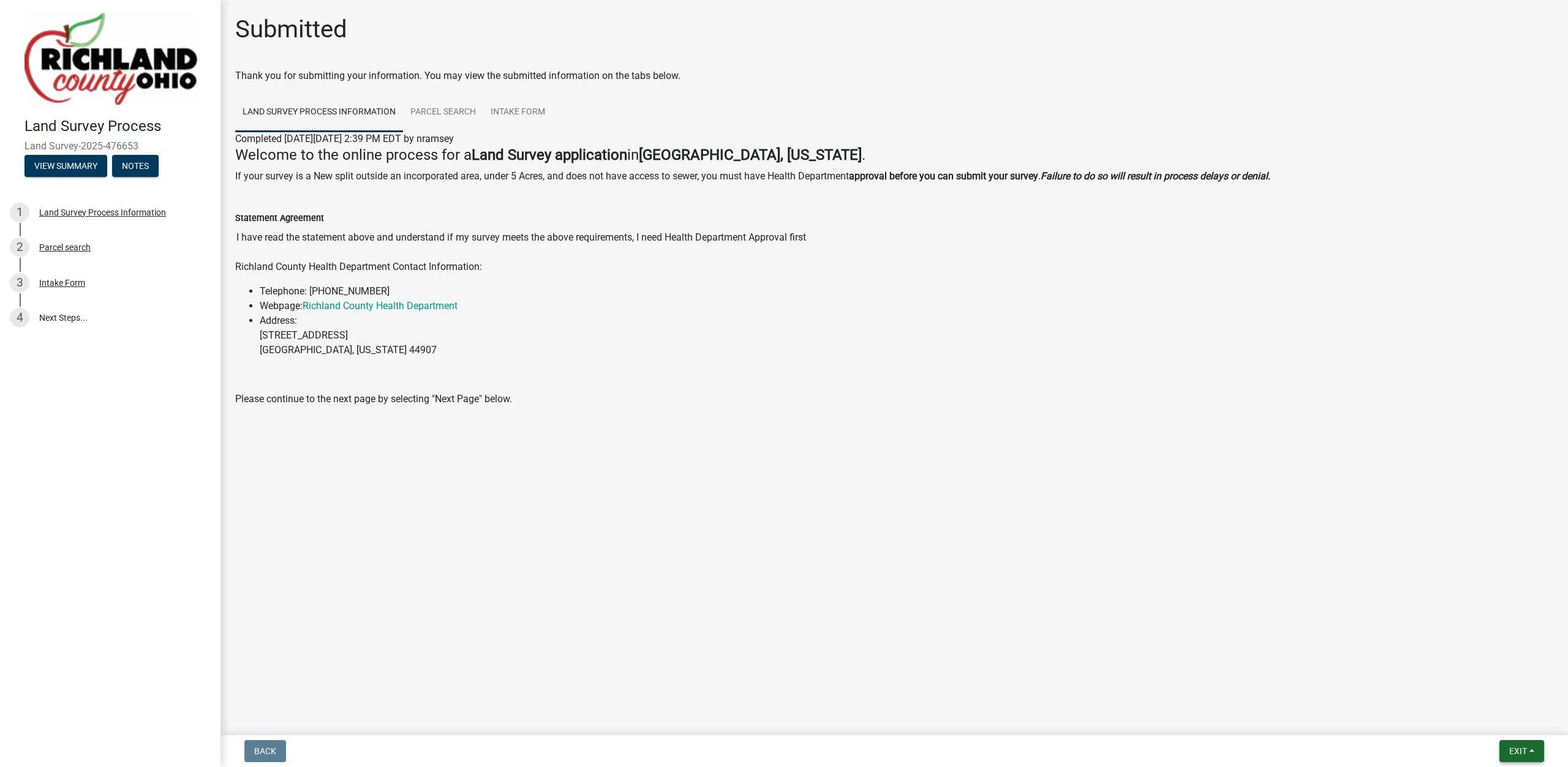
click at [1511, 748] on span "Exit" at bounding box center [1518, 751] width 18 height 10
click at [1494, 718] on button "Save & Exit" at bounding box center [1495, 719] width 98 height 29
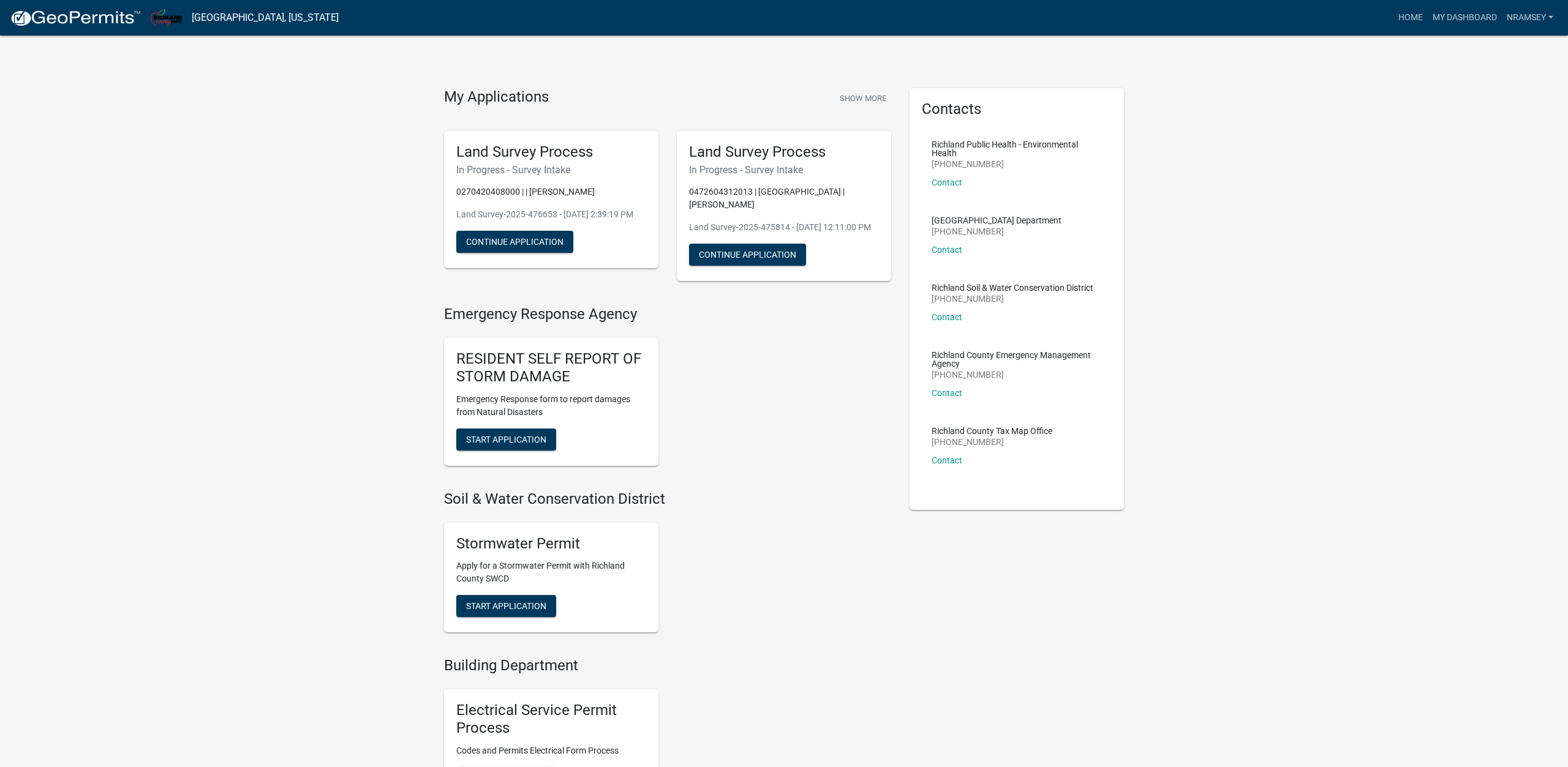
click at [333, 480] on div "My Applications Show More Land Survey Process In Progress - Survey Intake 02704…" at bounding box center [784, 671] width 1568 height 1343
